Goal: Task Accomplishment & Management: Use online tool/utility

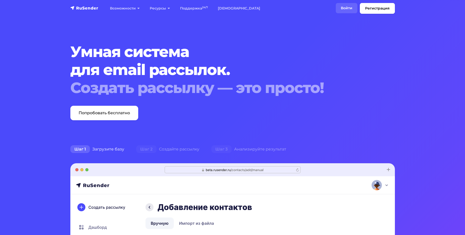
click at [343, 7] on link "Войти" at bounding box center [347, 8] width 22 height 10
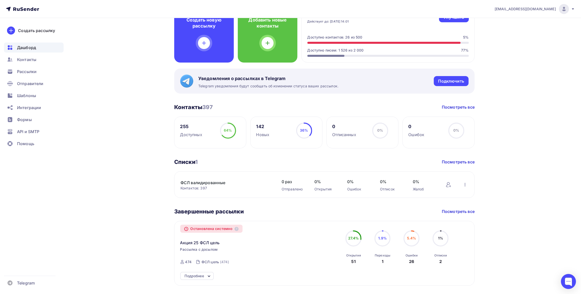
scroll to position [25, 0]
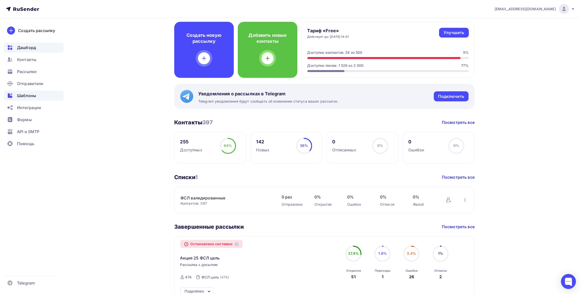
click at [35, 96] on span "Шаблоны" at bounding box center [26, 96] width 19 height 6
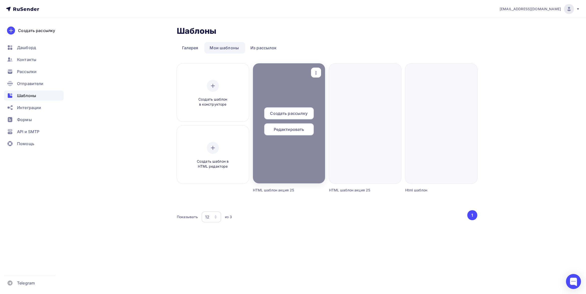
click at [300, 93] on div at bounding box center [289, 123] width 72 height 120
click at [296, 92] on div at bounding box center [289, 123] width 72 height 120
click at [292, 127] on span "Редактировать" at bounding box center [289, 129] width 31 height 6
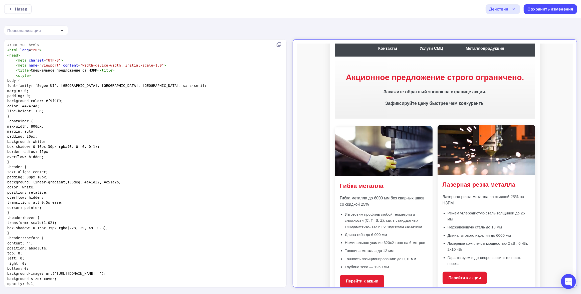
scroll to position [94, 0]
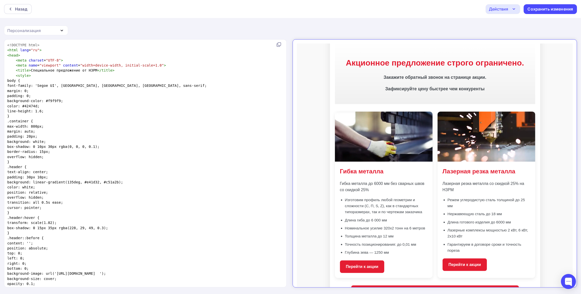
drag, startPoint x: 353, startPoint y: 30, endPoint x: 356, endPoint y: 31, distance: 2.5
click at [353, 30] on div "Назад Действия Отправить тестовое письмо Выйти без сохранения Сохранить изменен…" at bounding box center [290, 147] width 581 height 295
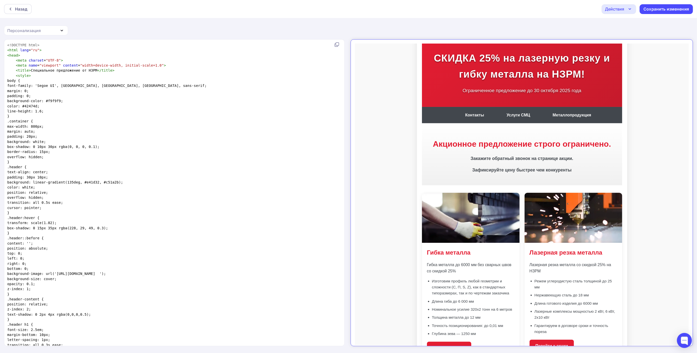
scroll to position [0, 0]
